Goal: Task Accomplishment & Management: Complete application form

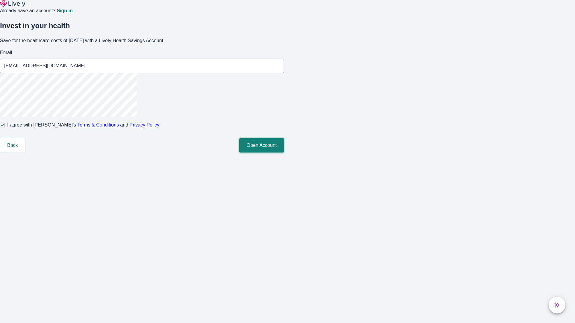
click at [284, 153] on button "Open Account" at bounding box center [261, 145] width 45 height 14
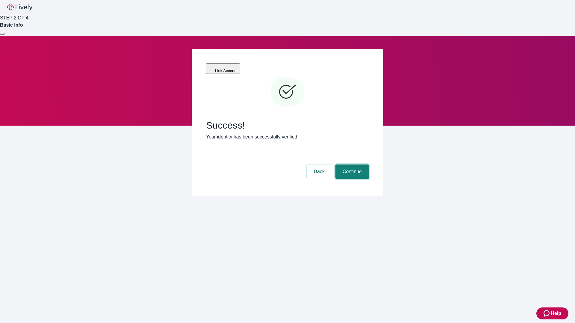
click at [351, 165] on button "Continue" at bounding box center [352, 172] width 34 height 14
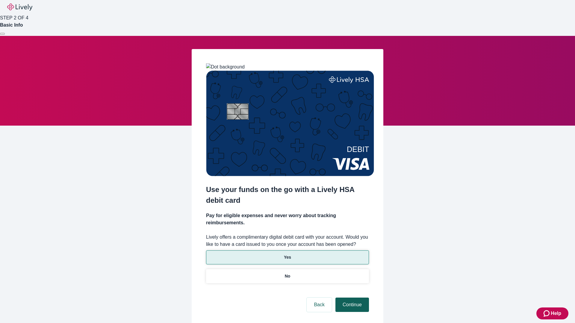
click at [287, 254] on p "Yes" at bounding box center [287, 257] width 7 height 6
click at [351, 298] on button "Continue" at bounding box center [352, 305] width 34 height 14
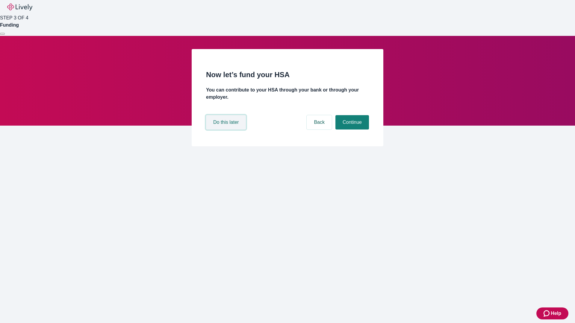
click at [227, 130] on button "Do this later" at bounding box center [226, 122] width 40 height 14
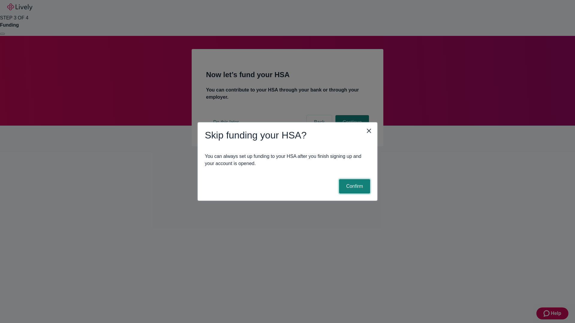
click at [354, 187] on button "Confirm" at bounding box center [354, 186] width 31 height 14
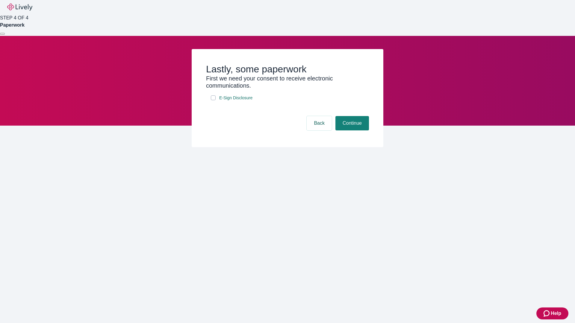
click at [213, 100] on input "E-Sign Disclosure" at bounding box center [213, 98] width 5 height 5
checkbox input "true"
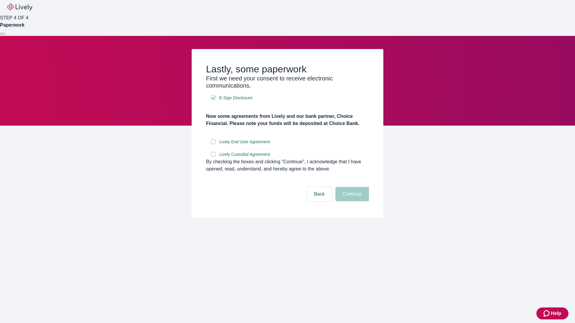
click at [213, 144] on input "Lively End User Agreement" at bounding box center [213, 142] width 5 height 5
checkbox input "true"
click at [213, 157] on input "Lively Custodial Agreement" at bounding box center [213, 154] width 5 height 5
checkbox input "true"
click at [351, 201] on button "Continue" at bounding box center [352, 194] width 34 height 14
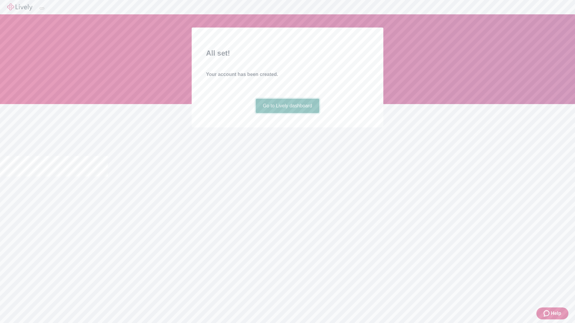
click at [287, 113] on link "Go to Lively dashboard" at bounding box center [288, 106] width 64 height 14
